Goal: Task Accomplishment & Management: Manage account settings

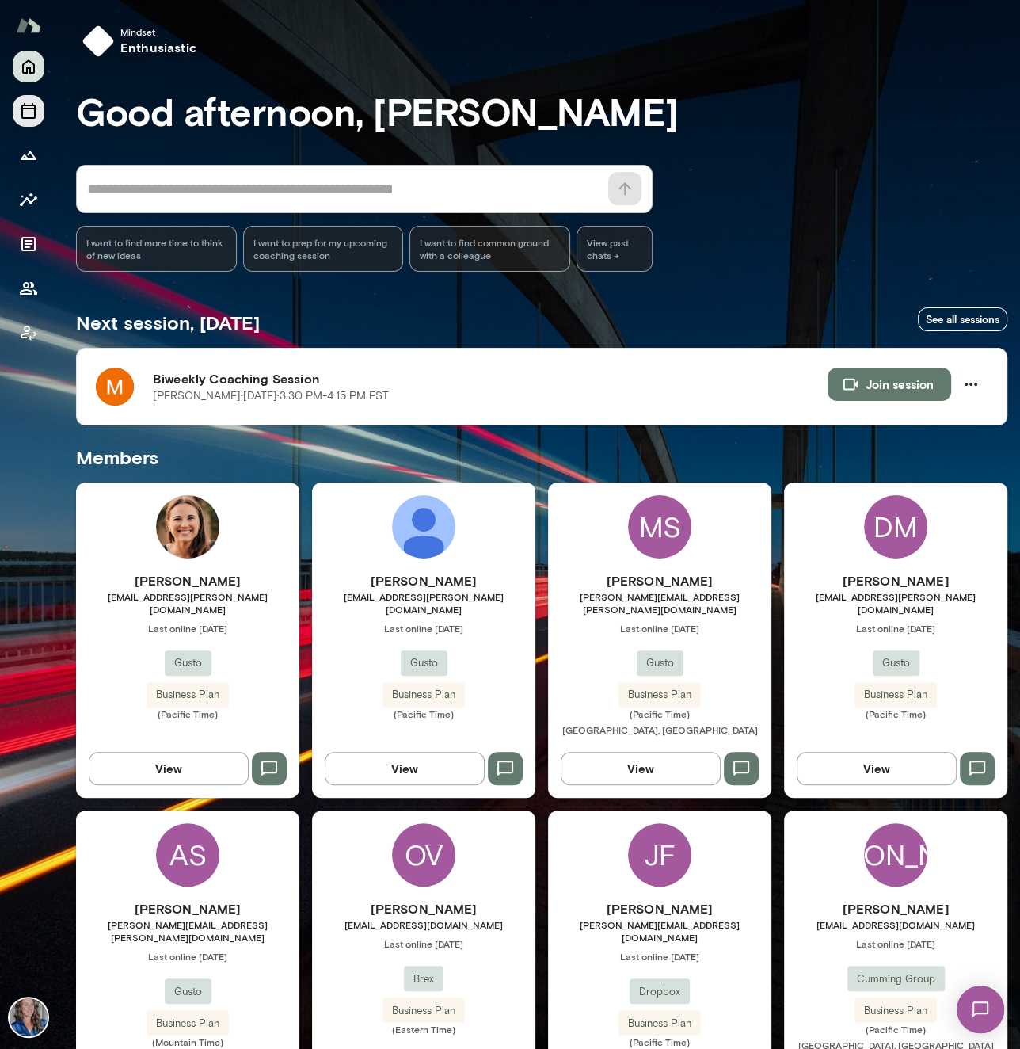
click at [24, 110] on icon "Sessions" at bounding box center [28, 110] width 19 height 19
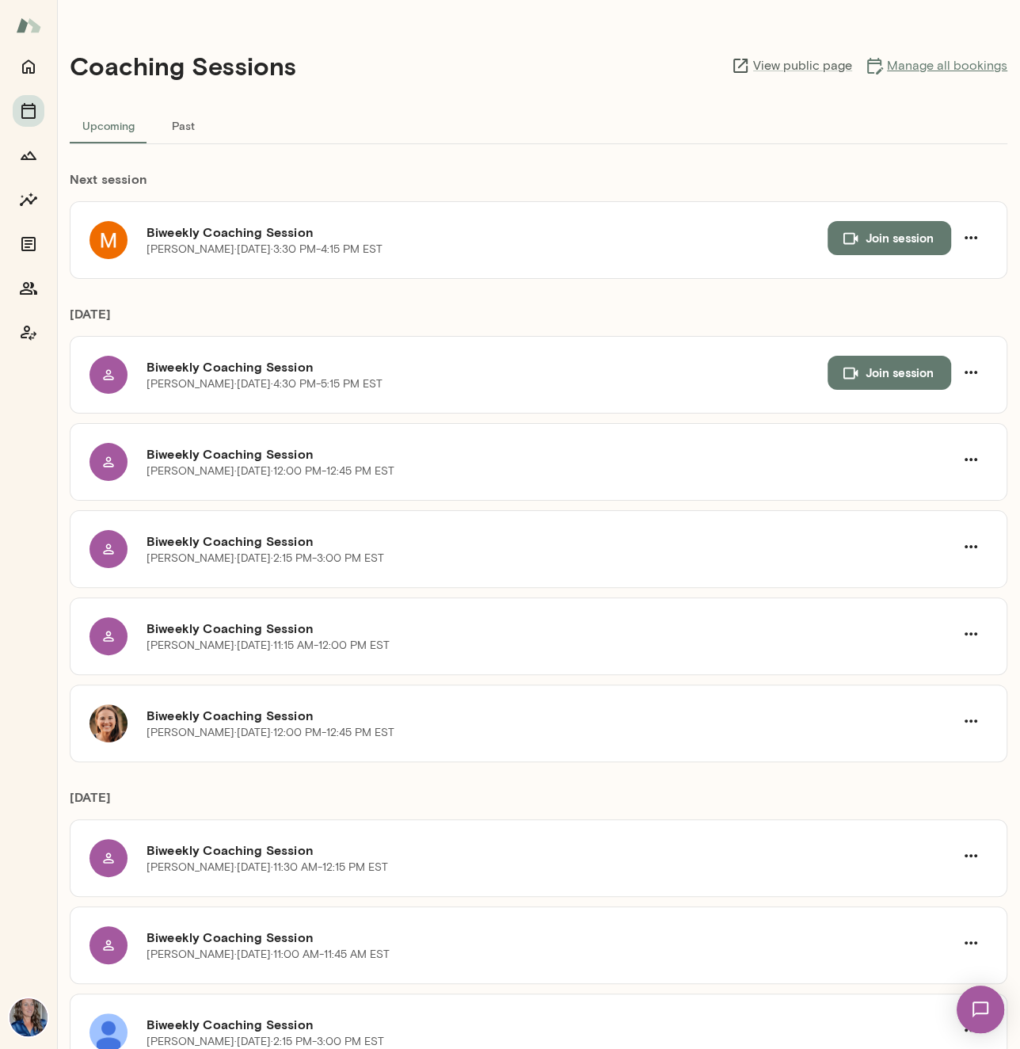
click at [903, 62] on link "Manage all bookings" at bounding box center [936, 65] width 143 height 19
click at [29, 59] on icon "Home" at bounding box center [28, 66] width 19 height 19
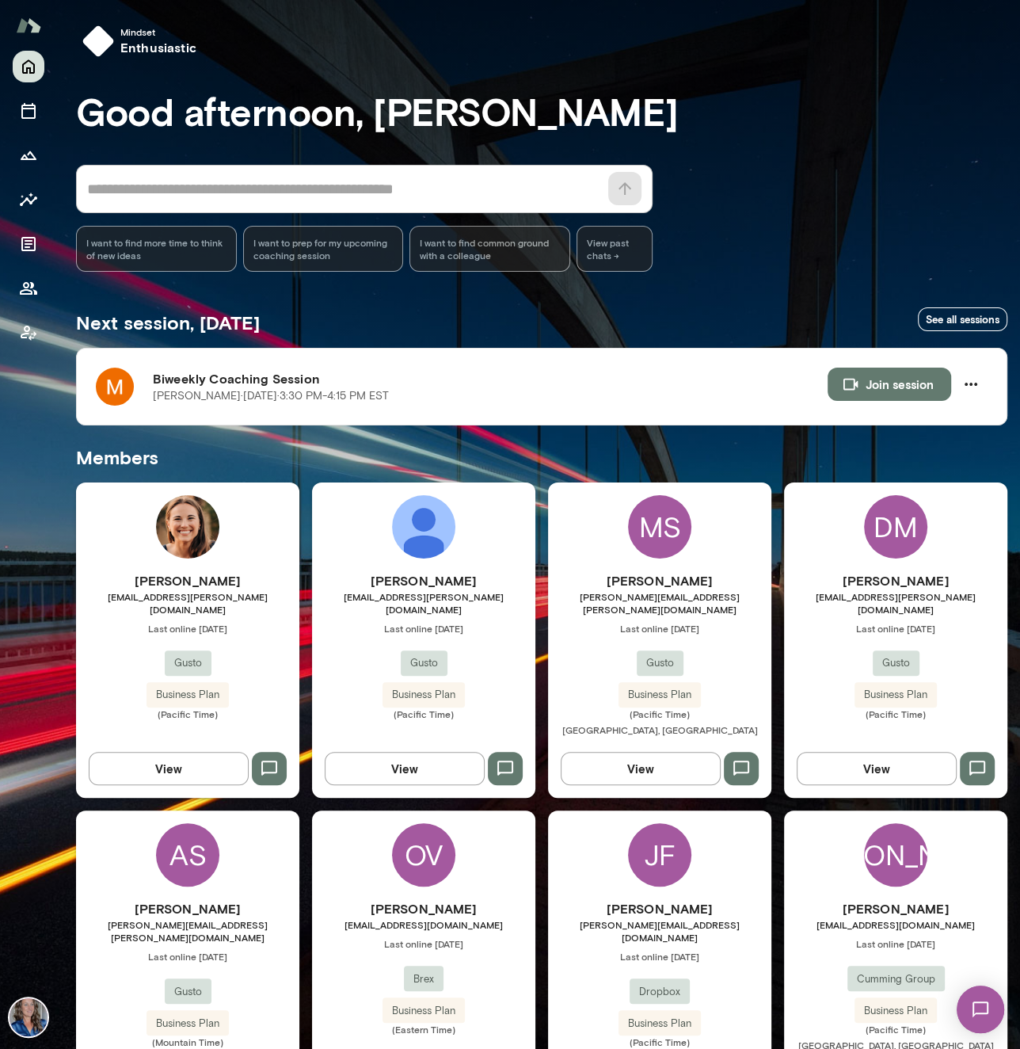
click at [16, 1044] on div at bounding box center [28, 550] width 57 height 998
click at [32, 1020] on img at bounding box center [29, 1017] width 38 height 38
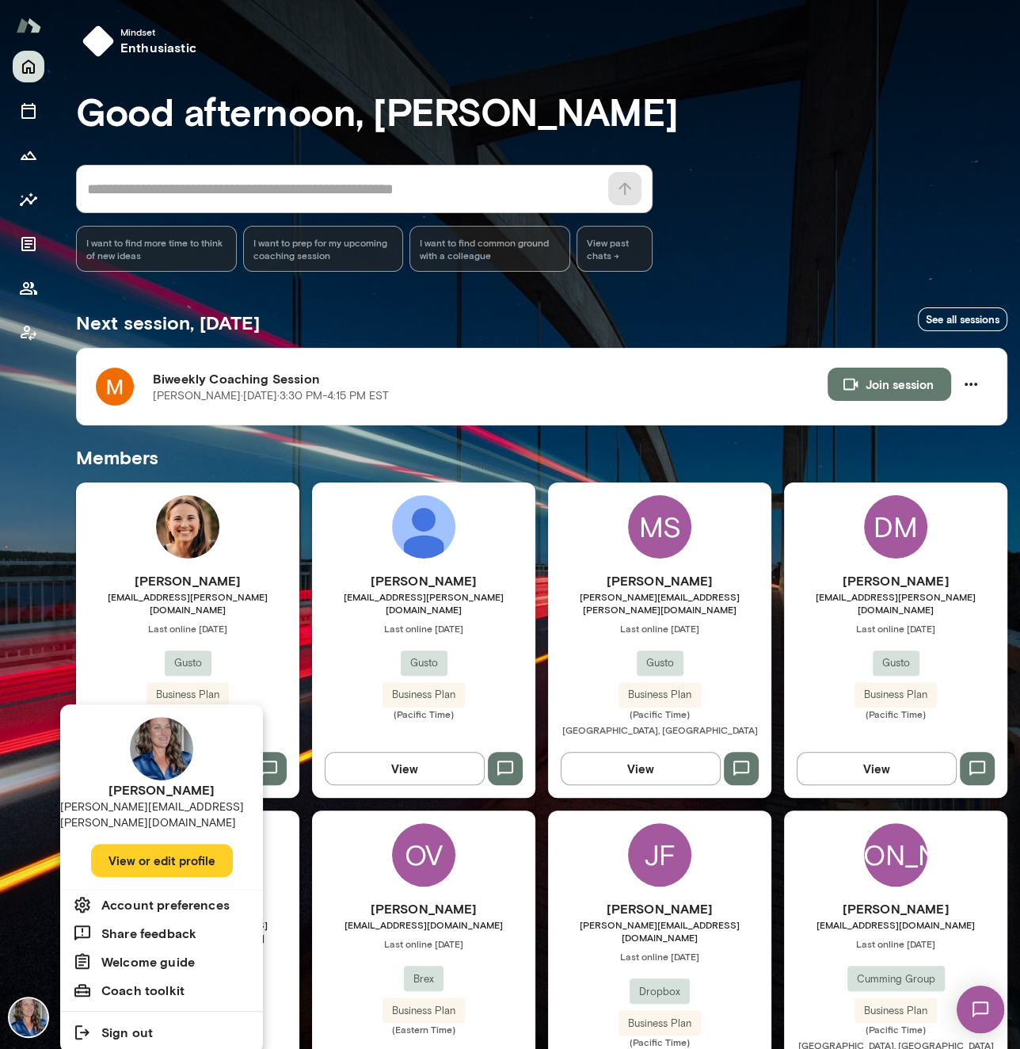
click at [154, 844] on button "View or edit profile" at bounding box center [162, 860] width 142 height 33
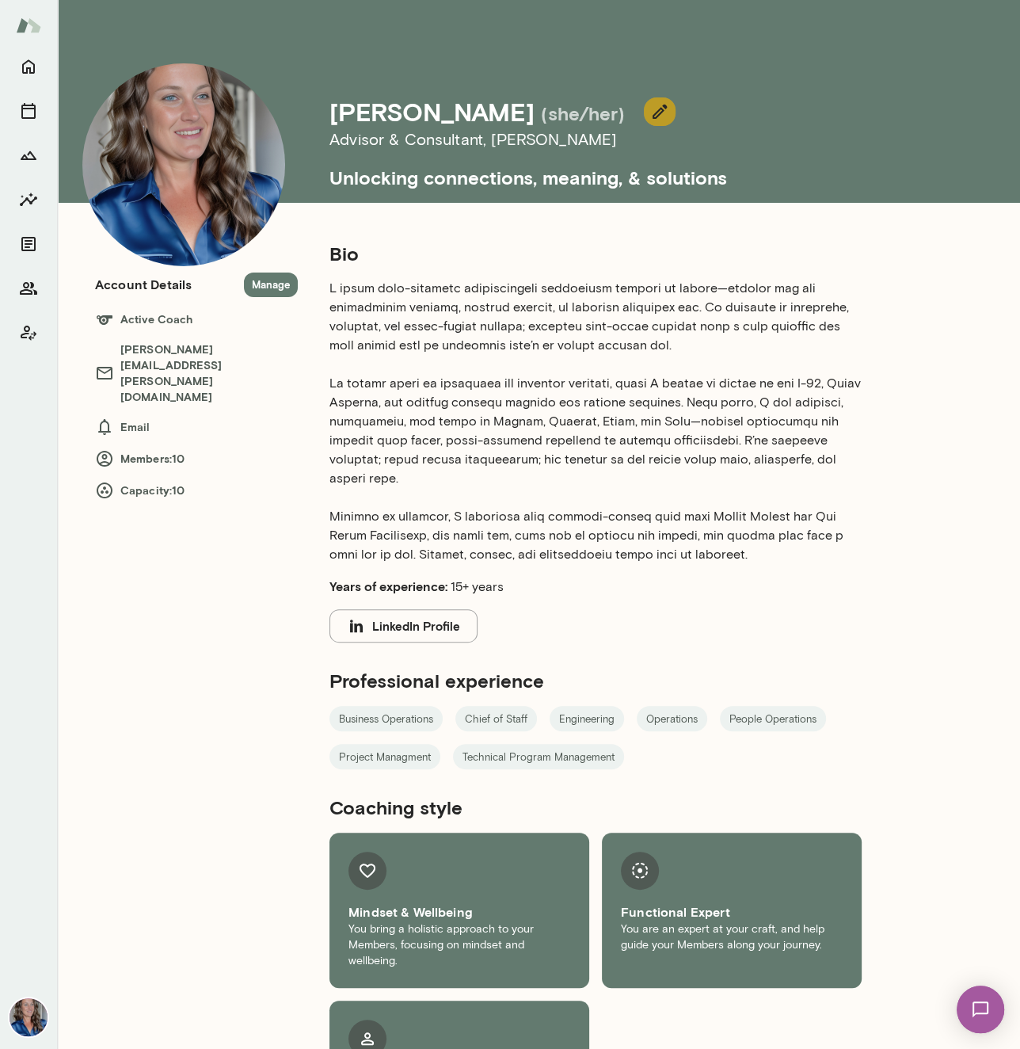
click at [650, 113] on icon "button" at bounding box center [659, 111] width 19 height 19
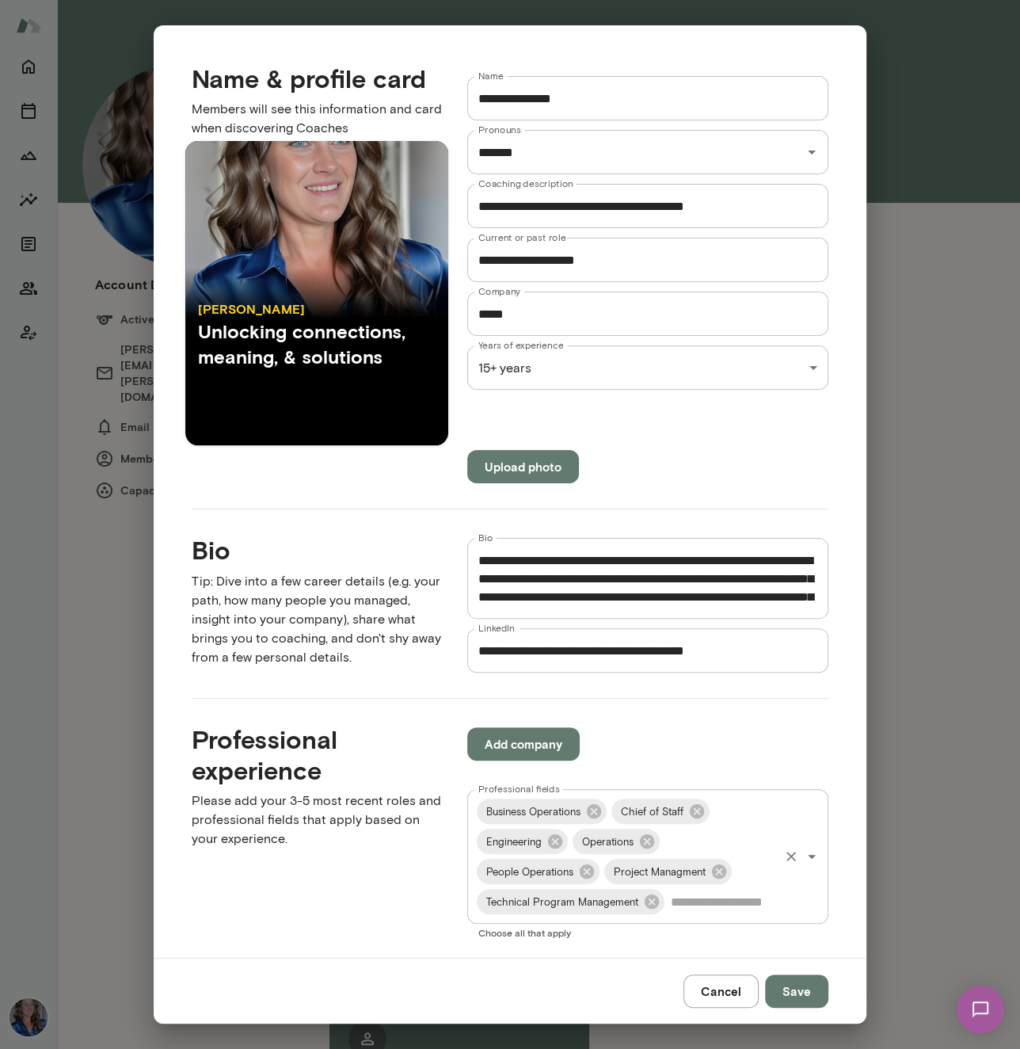
click at [684, 902] on input "Professional fields" at bounding box center [722, 902] width 110 height 30
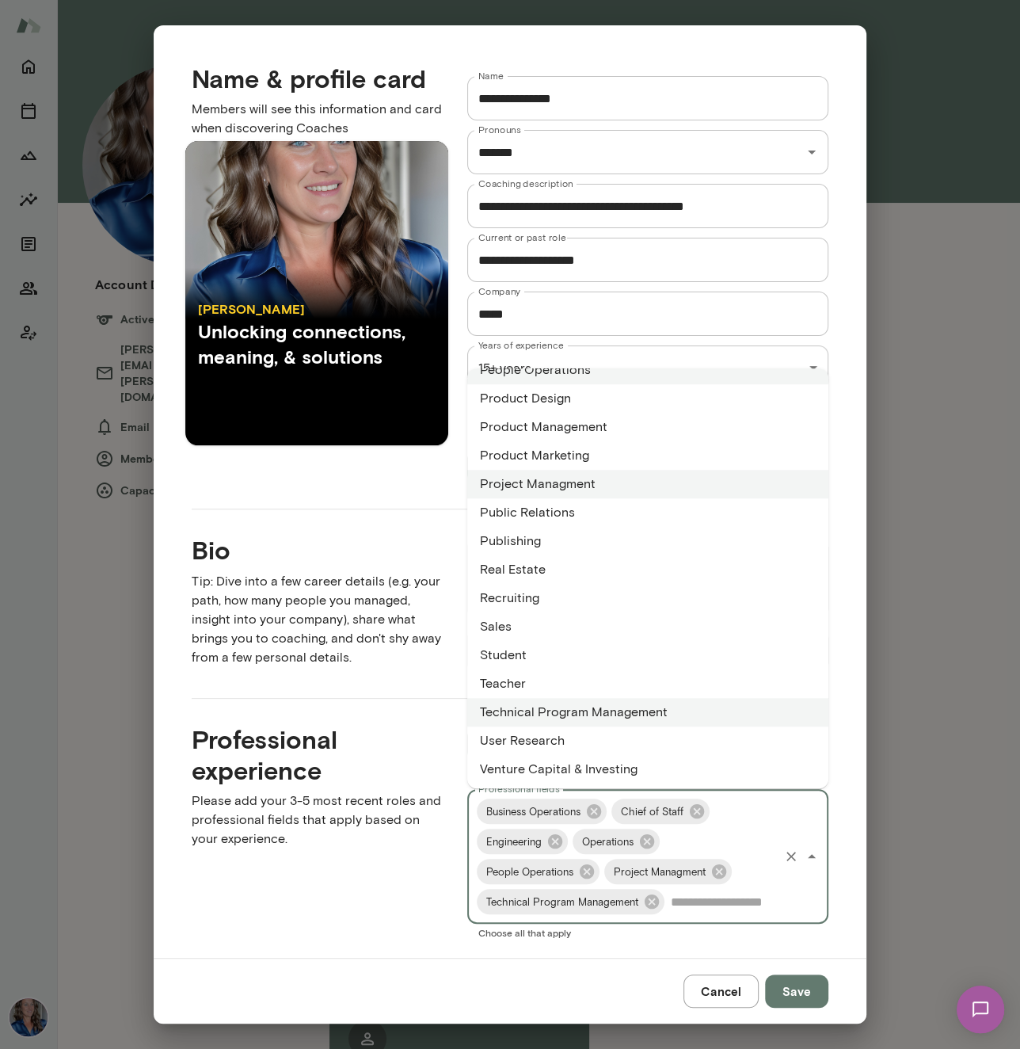
scroll to position [933, 0]
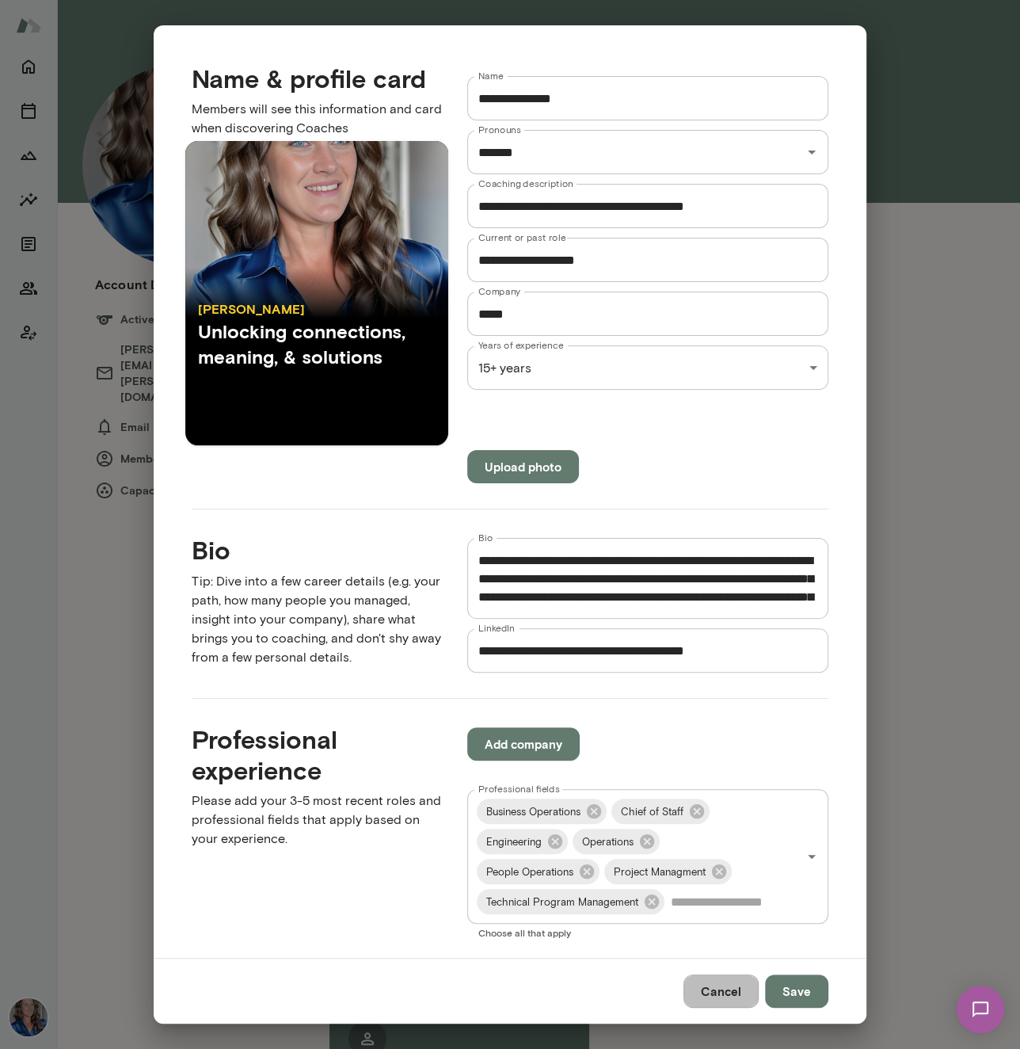
click at [720, 990] on button "Cancel" at bounding box center [721, 991] width 75 height 33
